Goal: Information Seeking & Learning: Learn about a topic

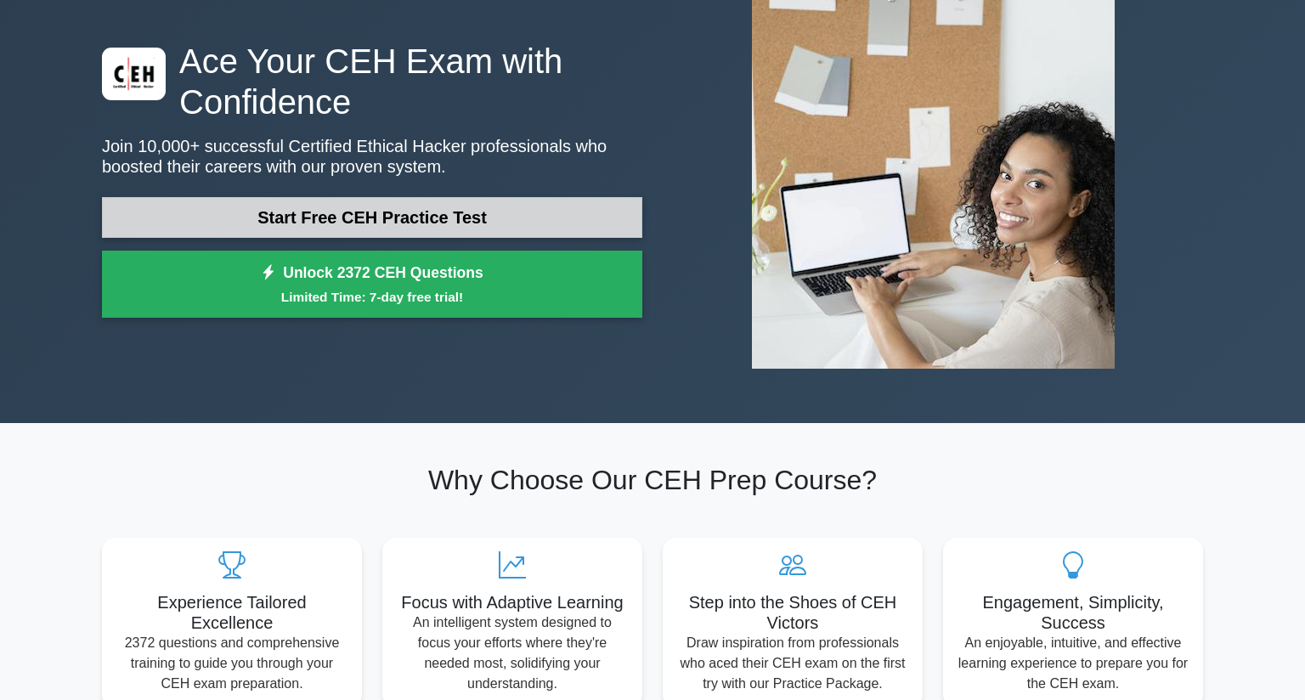
scroll to position [107, 0]
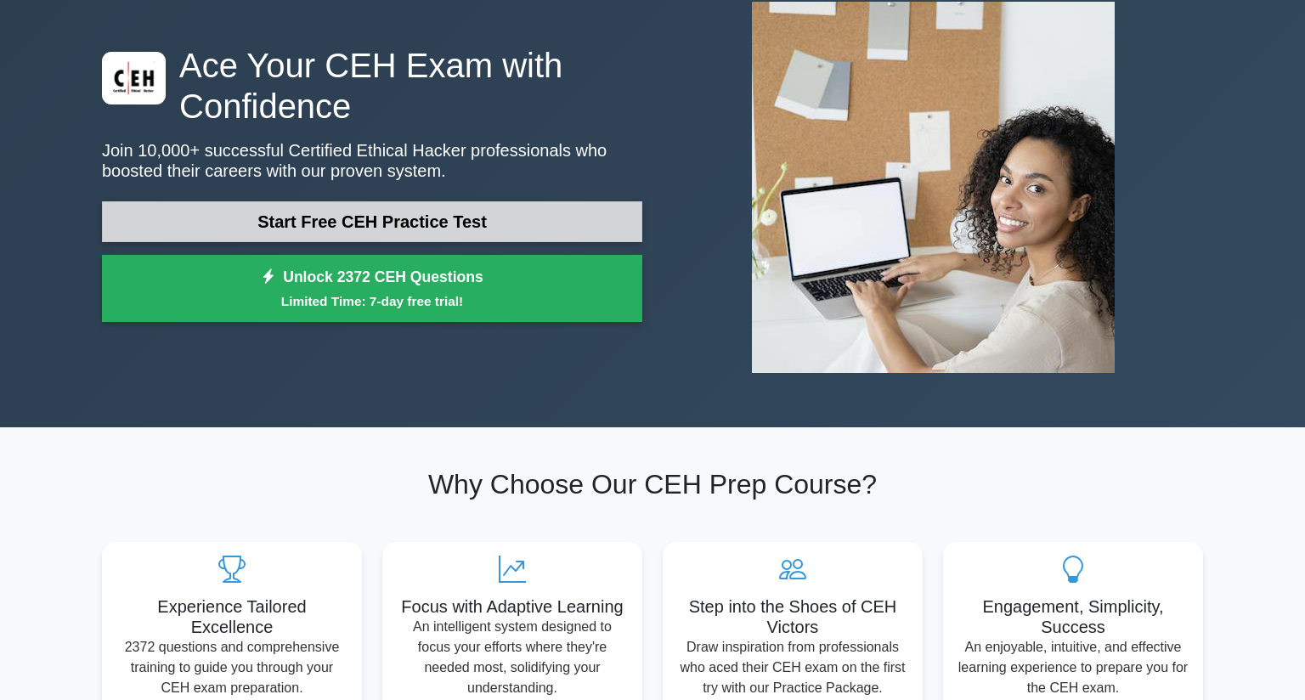
click at [371, 228] on link "Start Free CEH Practice Test" at bounding box center [372, 221] width 540 height 41
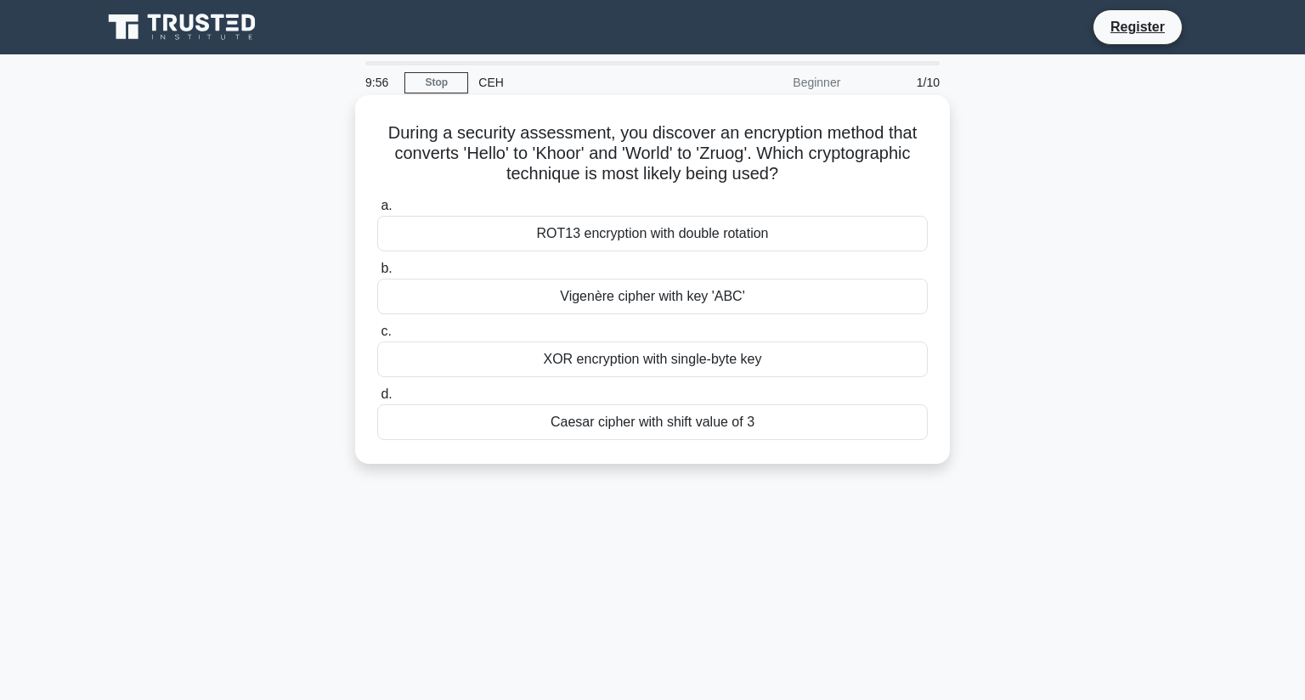
drag, startPoint x: 372, startPoint y: 133, endPoint x: 789, endPoint y: 180, distance: 419.0
click at [789, 180] on h5 "During a security assessment, you discover an encryption method that converts '…" at bounding box center [653, 153] width 554 height 63
copy h5 "During a security assessment, you discover an encryption method that converts '…"
click at [376, 127] on h5 "During a security assessment, you discover an encryption method that converts '…" at bounding box center [653, 153] width 554 height 63
drag, startPoint x: 374, startPoint y: 127, endPoint x: 759, endPoint y: 432, distance: 491.2
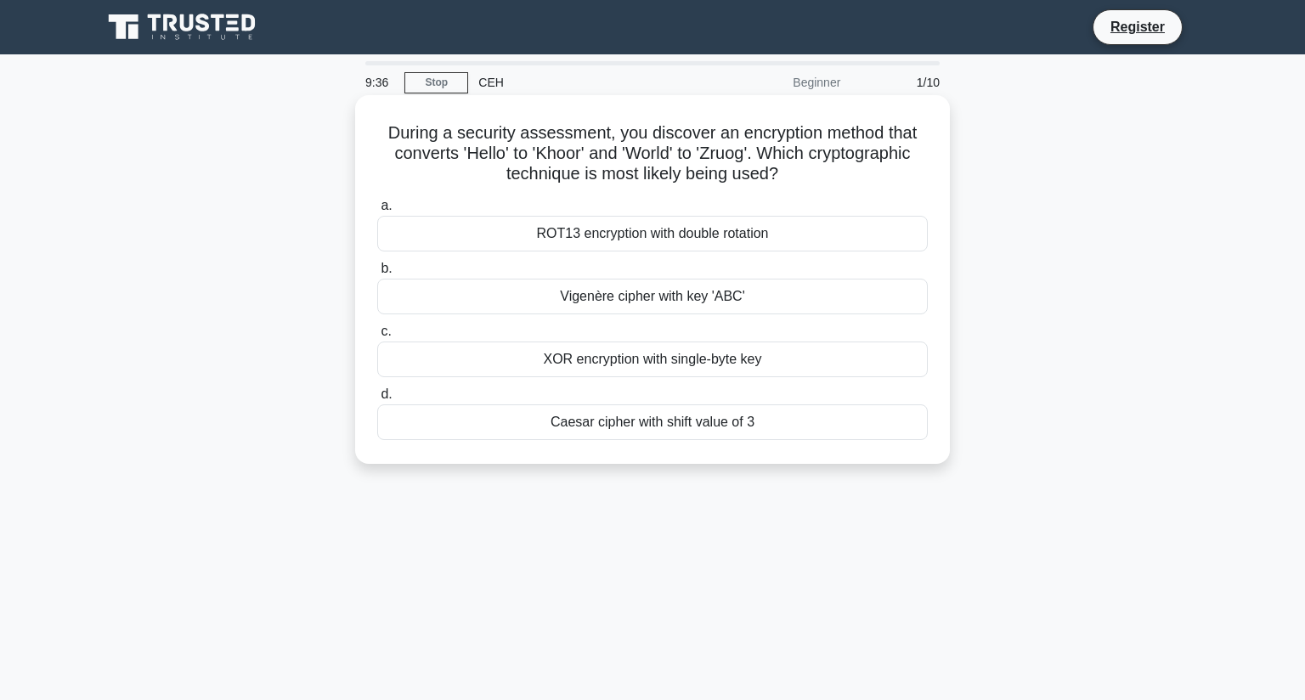
click at [759, 432] on div "During a security assessment, you discover an encryption method that converts '…" at bounding box center [652, 279] width 581 height 355
copy div "During a security assessment, you discover an encryption method that converts '…"
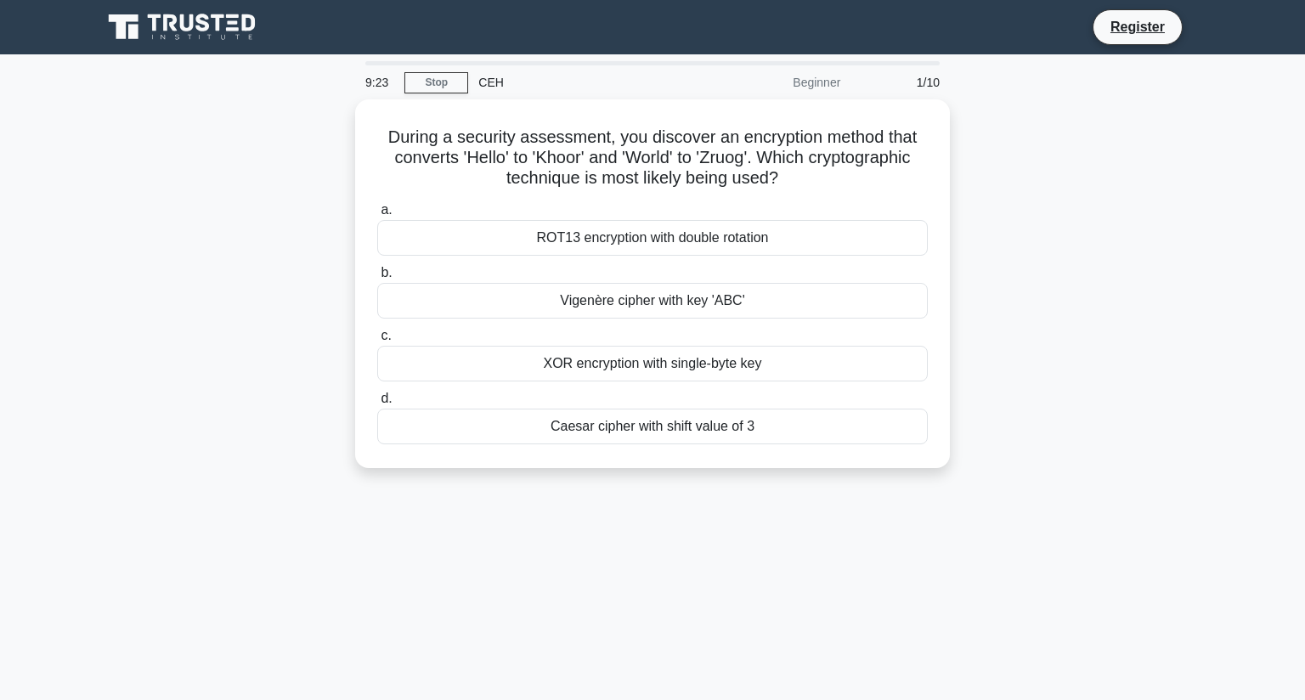
click at [340, 244] on div "During a security assessment, you discover an encryption method that converts '…" at bounding box center [653, 293] width 1122 height 389
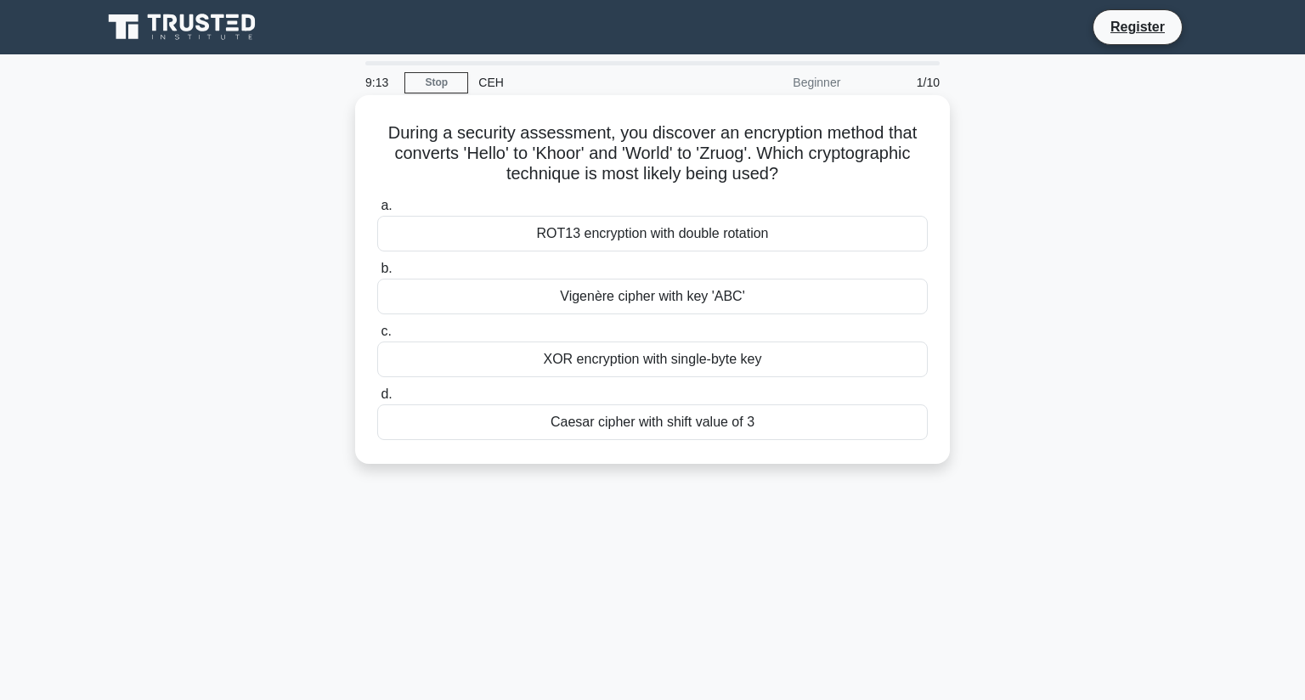
click at [580, 428] on div "Caesar cipher with shift value of 3" at bounding box center [652, 423] width 551 height 36
click at [377, 400] on input "[PERSON_NAME] cipher with shift value of 3" at bounding box center [377, 394] width 0 height 11
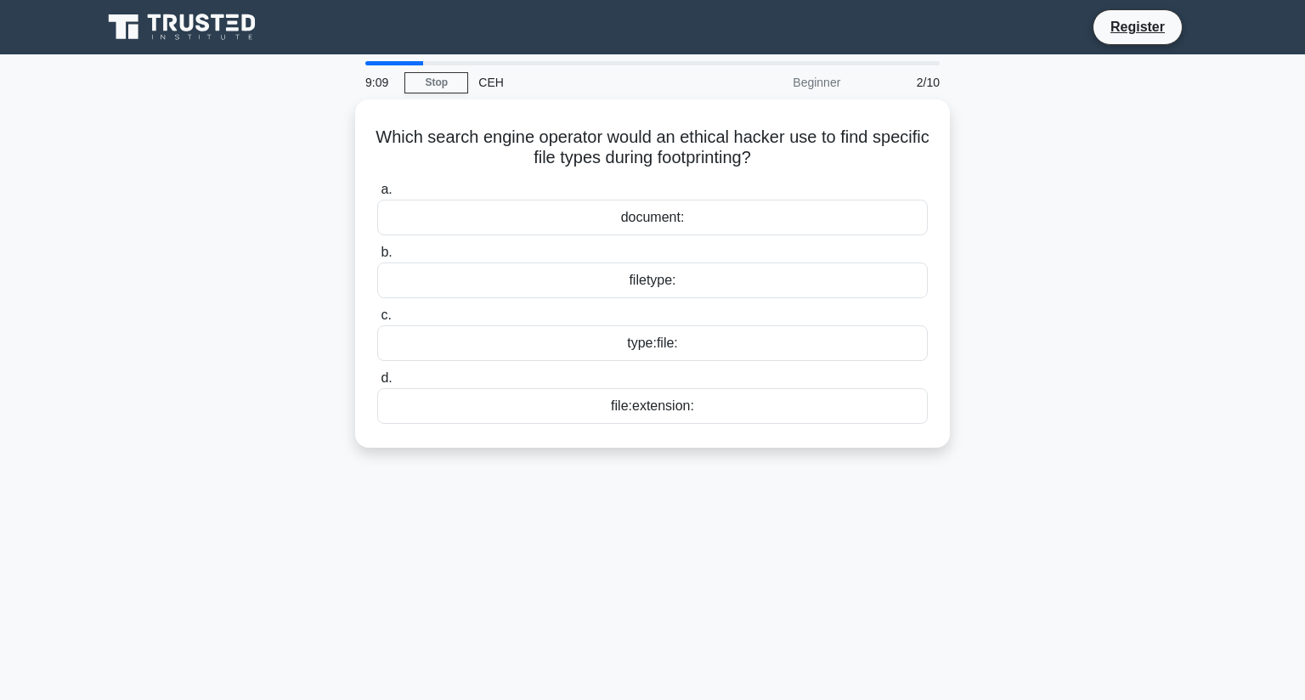
drag, startPoint x: 385, startPoint y: 129, endPoint x: 727, endPoint y: 449, distance: 468.4
click at [727, 449] on div "Which search engine operator would an ethical hacker use to find specific file …" at bounding box center [653, 283] width 1122 height 369
click at [548, 479] on div "9:08 Stop CEH Beginner 2/10 Which search engine operator would an ethical hacke…" at bounding box center [653, 486] width 1122 height 850
